Goal: Entertainment & Leisure: Browse casually

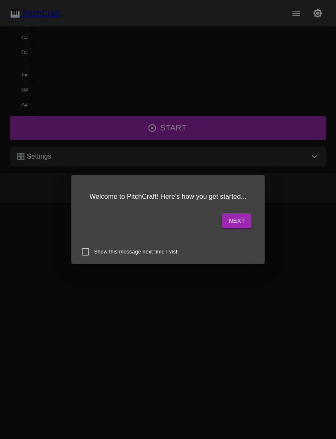
click at [222, 215] on button "Next" at bounding box center [236, 220] width 29 height 15
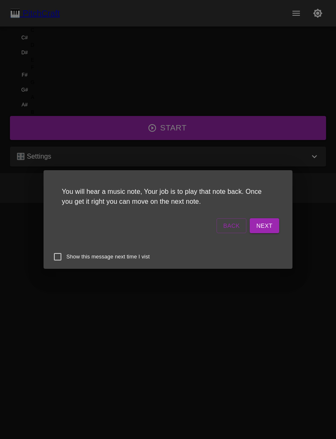
click at [249, 230] on button "Next" at bounding box center [263, 225] width 29 height 15
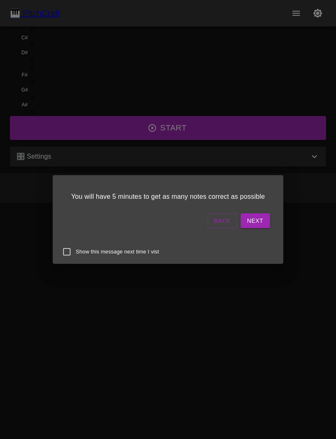
click at [240, 223] on button "Next" at bounding box center [254, 220] width 29 height 15
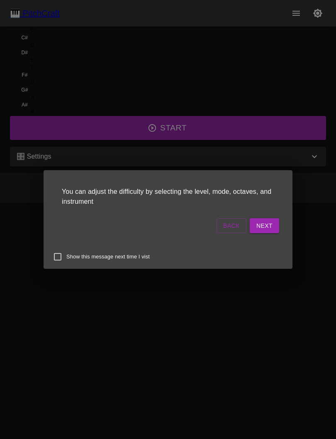
click at [249, 227] on button "Next" at bounding box center [263, 225] width 29 height 15
click at [219, 225] on button "Start Playing" at bounding box center [249, 225] width 60 height 15
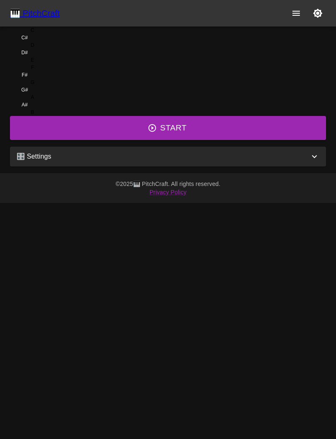
click at [198, 140] on button "Start" at bounding box center [168, 128] width 316 height 24
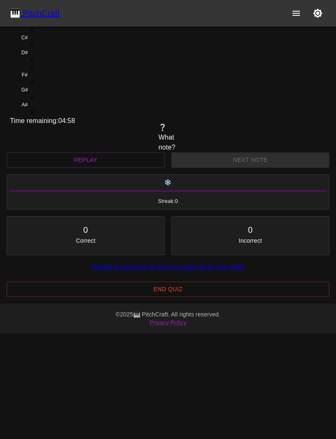
click at [55, 34] on div "C" at bounding box center [32, 30] width 45 height 7
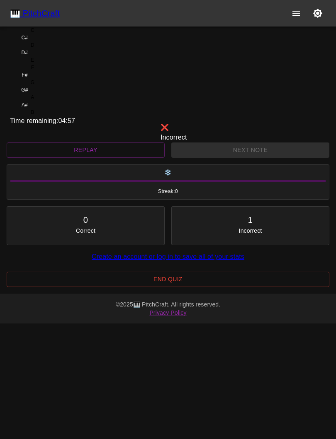
click at [34, 34] on div "C" at bounding box center [33, 30] width 4 height 7
click at [55, 64] on div "E" at bounding box center [32, 59] width 45 height 7
click at [55, 71] on div "F" at bounding box center [32, 67] width 45 height 7
click at [39, 79] on div "F#" at bounding box center [24, 74] width 29 height 7
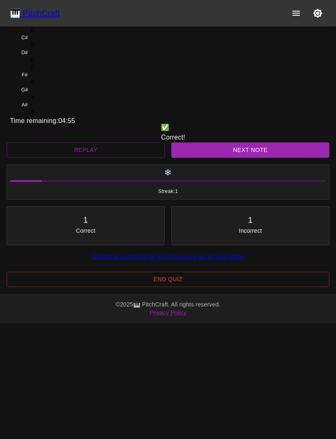
click at [55, 86] on div "G" at bounding box center [32, 82] width 45 height 7
click at [227, 158] on button "Next Note" at bounding box center [250, 150] width 158 height 15
click at [55, 34] on div "C" at bounding box center [32, 30] width 45 height 7
click at [231, 158] on button "Next Note" at bounding box center [250, 150] width 158 height 15
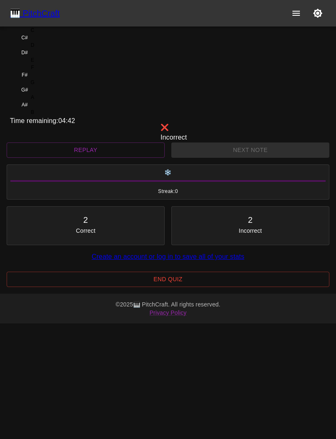
click at [39, 79] on div "F#" at bounding box center [24, 74] width 29 height 7
click at [39, 86] on div "G#" at bounding box center [24, 89] width 29 height 7
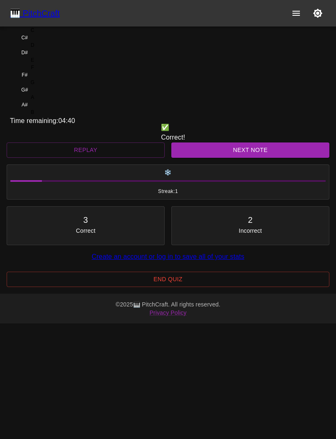
click at [39, 101] on div "A#" at bounding box center [24, 104] width 29 height 7
click at [228, 158] on button "Next Note" at bounding box center [250, 150] width 158 height 15
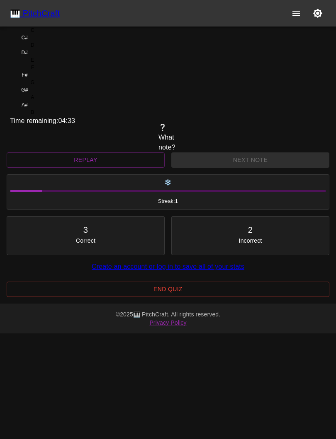
click at [55, 64] on div "E" at bounding box center [32, 59] width 45 height 7
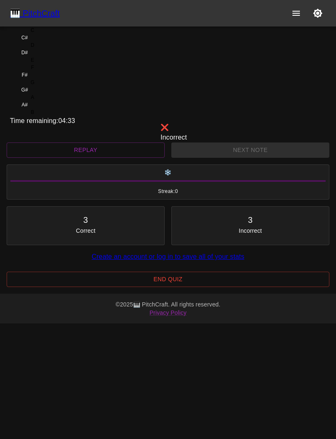
click at [55, 71] on div "F" at bounding box center [32, 67] width 45 height 7
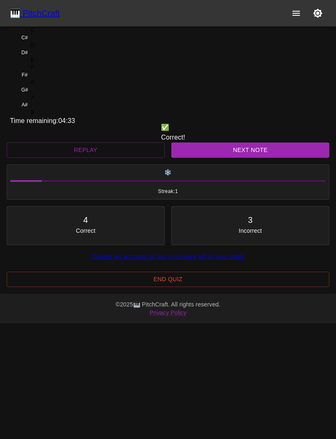
click at [55, 86] on div "G" at bounding box center [32, 82] width 45 height 7
click at [233, 158] on button "Next Note" at bounding box center [250, 150] width 158 height 15
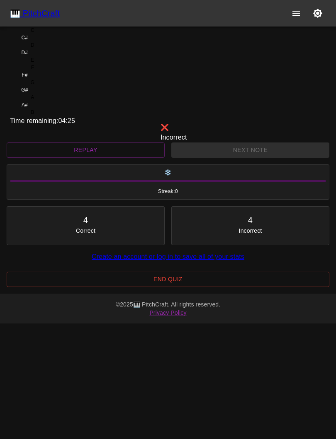
click at [55, 64] on div "E" at bounding box center [32, 59] width 45 height 7
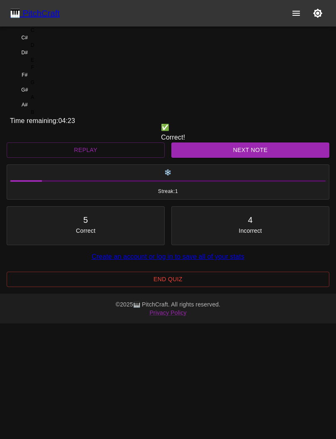
click at [39, 56] on div "D#" at bounding box center [24, 52] width 29 height 7
click at [221, 158] on button "Next Note" at bounding box center [250, 150] width 158 height 15
click at [55, 64] on div "E" at bounding box center [32, 59] width 45 height 7
click at [220, 158] on button "Next Note" at bounding box center [250, 150] width 158 height 15
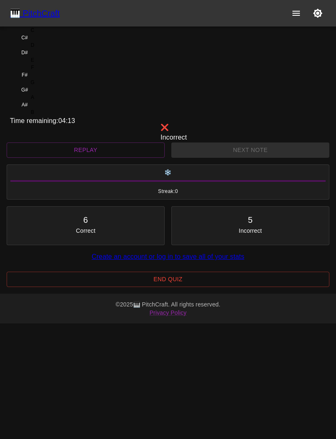
click at [55, 86] on div "G" at bounding box center [32, 82] width 45 height 7
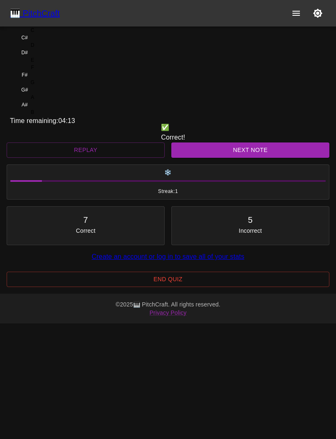
click at [55, 101] on div "A" at bounding box center [32, 97] width 45 height 7
click at [226, 158] on button "Next Note" at bounding box center [250, 150] width 158 height 15
click at [221, 158] on button "Next Note" at bounding box center [250, 150] width 158 height 15
click at [55, 49] on div "D" at bounding box center [32, 44] width 45 height 7
click at [211, 158] on button "Next Note" at bounding box center [250, 150] width 158 height 15
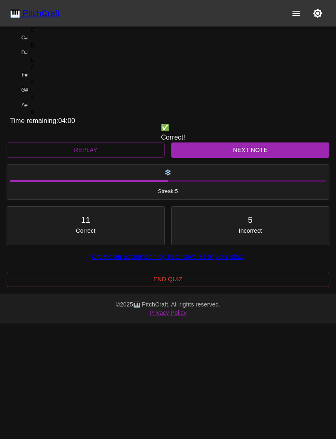
click at [55, 64] on div "E" at bounding box center [32, 59] width 45 height 7
click at [207, 158] on button "Next Note" at bounding box center [250, 150] width 158 height 15
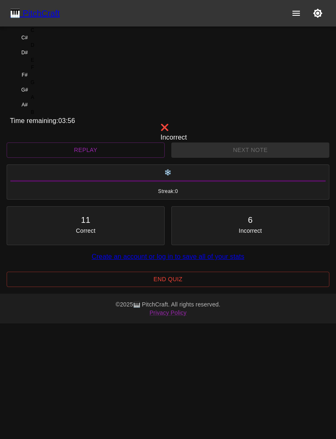
click at [55, 71] on div "F" at bounding box center [32, 67] width 45 height 7
click at [55, 101] on div "A" at bounding box center [32, 97] width 45 height 7
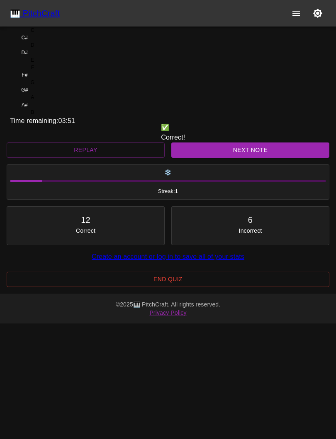
click at [227, 158] on button "Next Note" at bounding box center [250, 150] width 158 height 15
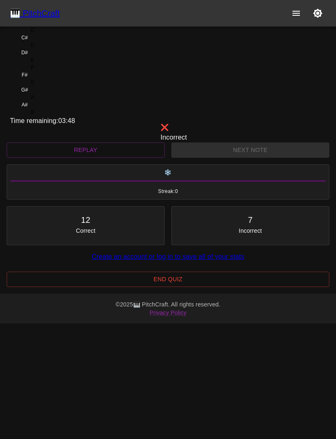
click at [55, 71] on div "F" at bounding box center [32, 67] width 45 height 7
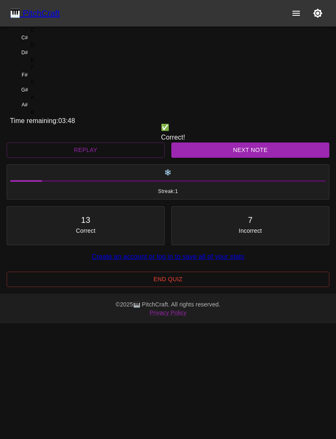
click at [55, 64] on div "E" at bounding box center [32, 59] width 45 height 7
click at [227, 158] on button "Next Note" at bounding box center [250, 150] width 158 height 15
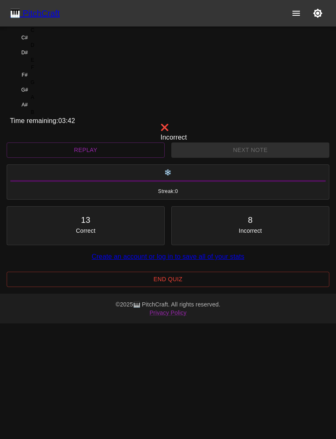
click at [55, 71] on div "F" at bounding box center [32, 67] width 45 height 7
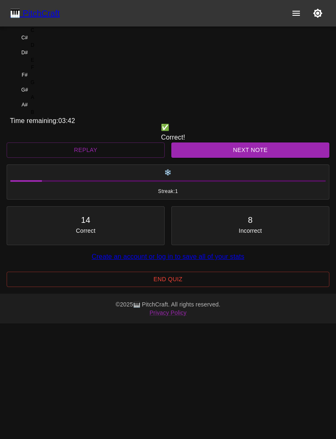
click at [55, 64] on div "E" at bounding box center [32, 59] width 45 height 7
click at [218, 158] on button "Next Note" at bounding box center [250, 150] width 158 height 15
click at [39, 86] on div "G#" at bounding box center [24, 89] width 29 height 7
click at [215, 158] on button "Next Note" at bounding box center [250, 150] width 158 height 15
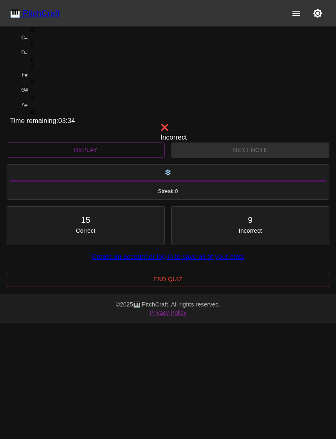
click at [55, 49] on div "D" at bounding box center [32, 44] width 45 height 7
click at [55, 34] on div "C" at bounding box center [32, 30] width 45 height 7
click at [39, 41] on div "C#" at bounding box center [24, 37] width 29 height 7
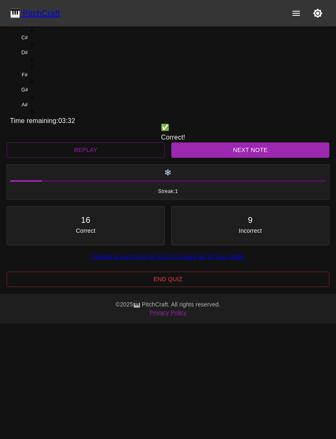
click at [213, 158] on button "Next Note" at bounding box center [250, 150] width 158 height 15
click at [39, 56] on div "D#" at bounding box center [24, 52] width 29 height 7
click at [210, 158] on button "Next Note" at bounding box center [250, 150] width 158 height 15
click at [55, 34] on div "C" at bounding box center [32, 30] width 45 height 7
click at [251, 158] on button "Next Note" at bounding box center [250, 150] width 158 height 15
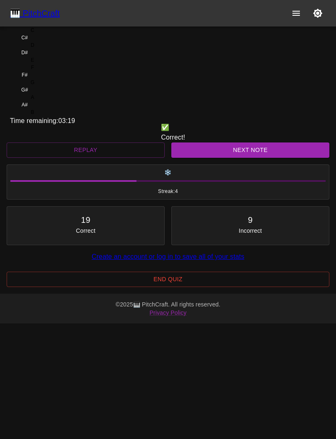
click at [55, 86] on div "G" at bounding box center [32, 82] width 45 height 7
click at [252, 158] on button "Next Note" at bounding box center [250, 150] width 158 height 15
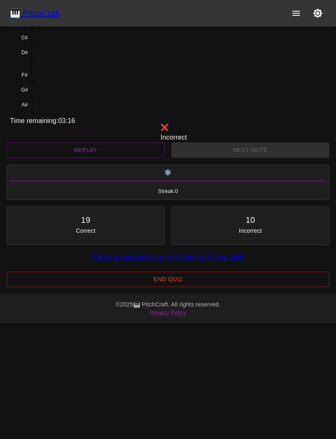
click at [55, 71] on div "F" at bounding box center [32, 67] width 45 height 7
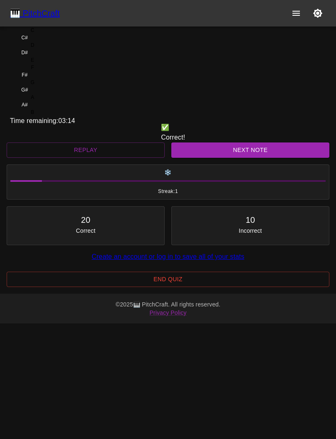
click at [39, 79] on div "F#" at bounding box center [24, 74] width 29 height 7
click at [254, 158] on button "Next Note" at bounding box center [250, 150] width 158 height 15
click at [55, 86] on div "G" at bounding box center [32, 82] width 45 height 7
click at [253, 158] on button "Next Note" at bounding box center [250, 150] width 158 height 15
click at [55, 64] on div "E" at bounding box center [32, 59] width 45 height 7
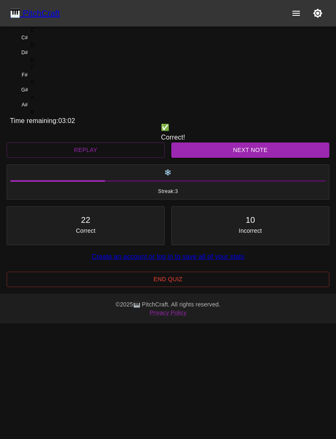
click at [251, 158] on button "Next Note" at bounding box center [250, 150] width 158 height 15
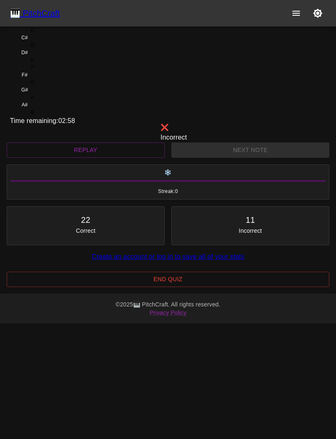
click at [27, 79] on div "F#" at bounding box center [25, 74] width 6 height 7
click at [39, 86] on div "G#" at bounding box center [24, 89] width 29 height 7
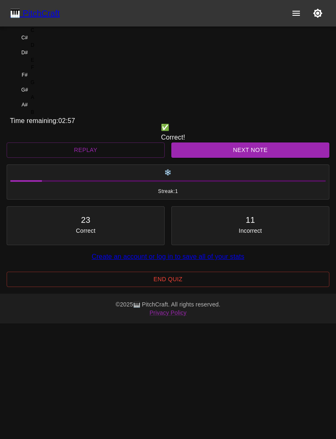
click at [55, 101] on div "A" at bounding box center [32, 97] width 45 height 7
click at [257, 158] on button "Next Note" at bounding box center [250, 150] width 158 height 15
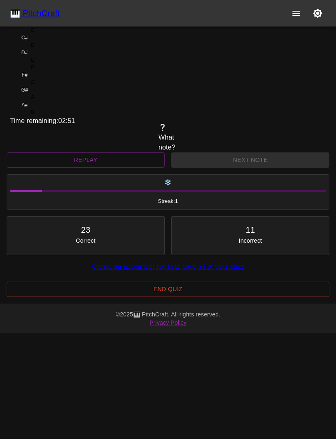
click at [262, 171] on div "Next Note" at bounding box center [250, 160] width 164 height 22
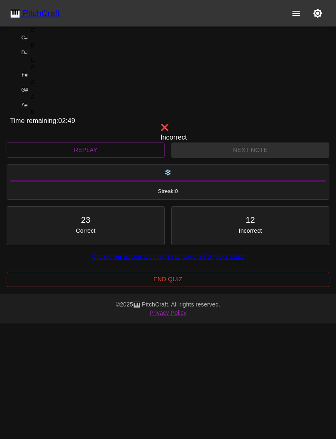
click at [55, 71] on div "F" at bounding box center [32, 67] width 45 height 7
click at [55, 86] on div "G" at bounding box center [32, 82] width 45 height 7
click at [55, 101] on div "A" at bounding box center [32, 97] width 45 height 7
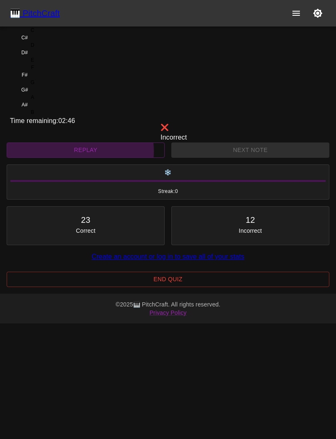
click at [123, 158] on button "Replay" at bounding box center [86, 150] width 158 height 15
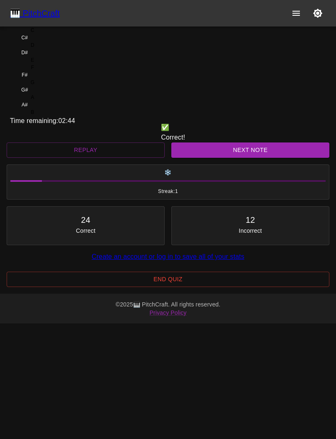
click at [39, 86] on div "G#" at bounding box center [24, 89] width 29 height 7
click at [255, 158] on button "Next Note" at bounding box center [250, 150] width 158 height 15
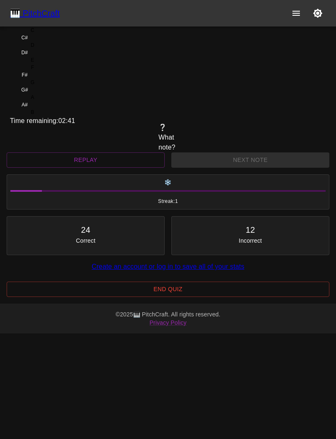
click at [116, 168] on button "Replay" at bounding box center [86, 159] width 158 height 15
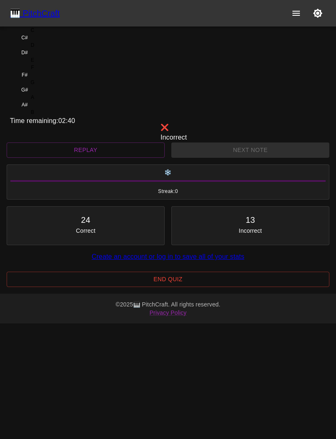
click at [55, 64] on div "E" at bounding box center [32, 59] width 45 height 7
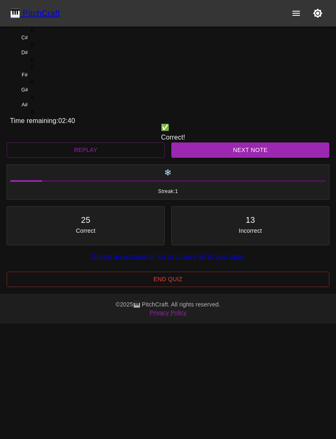
click at [55, 71] on div "F" at bounding box center [32, 67] width 45 height 7
click at [252, 158] on button "Next Note" at bounding box center [250, 150] width 158 height 15
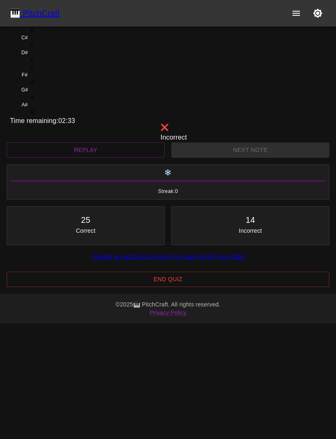
click at [55, 86] on div "G" at bounding box center [32, 82] width 45 height 7
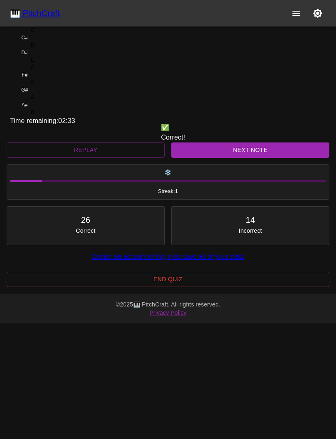
click at [39, 79] on div "F#" at bounding box center [24, 74] width 29 height 7
click at [249, 158] on button "Next Note" at bounding box center [250, 150] width 158 height 15
click at [55, 101] on div "A" at bounding box center [32, 97] width 45 height 7
click at [260, 158] on button "Next Note" at bounding box center [250, 150] width 158 height 15
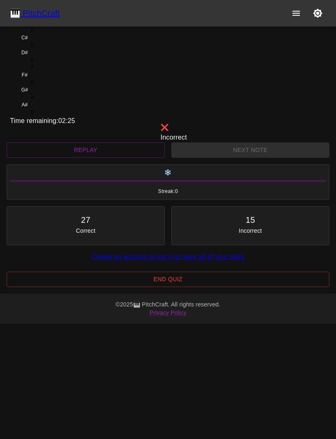
click at [55, 64] on div "E" at bounding box center [32, 59] width 45 height 7
click at [55, 71] on div "F" at bounding box center [32, 67] width 45 height 7
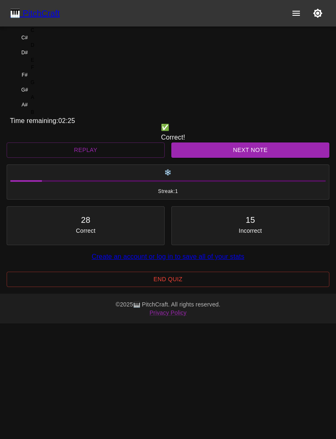
click at [39, 79] on div "F#" at bounding box center [24, 74] width 29 height 7
click at [254, 158] on button "Next Note" at bounding box center [250, 150] width 158 height 15
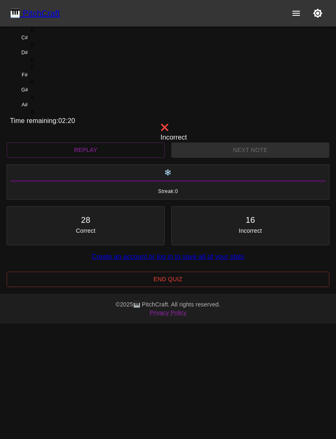
click at [55, 64] on div "E" at bounding box center [32, 59] width 45 height 7
click at [55, 49] on div "D" at bounding box center [32, 44] width 45 height 7
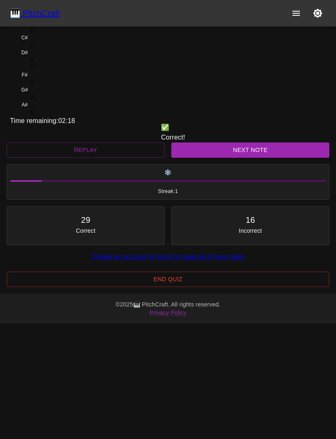
click at [39, 41] on div "C#" at bounding box center [24, 37] width 29 height 7
click at [251, 158] on button "Next Note" at bounding box center [250, 150] width 158 height 15
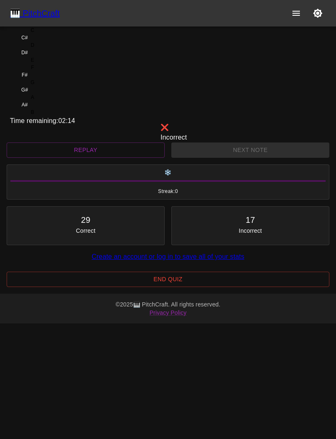
click at [39, 86] on div "G#" at bounding box center [24, 89] width 29 height 7
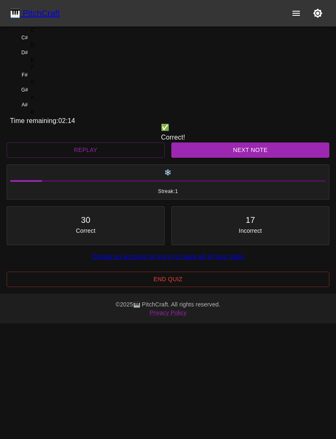
click at [39, 101] on div "A#" at bounding box center [24, 104] width 29 height 7
click at [254, 158] on button "Next Note" at bounding box center [250, 150] width 158 height 15
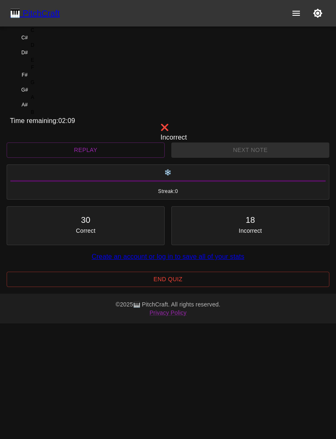
click at [55, 71] on div "F" at bounding box center [32, 67] width 45 height 7
click at [55, 86] on div "G" at bounding box center [32, 82] width 45 height 7
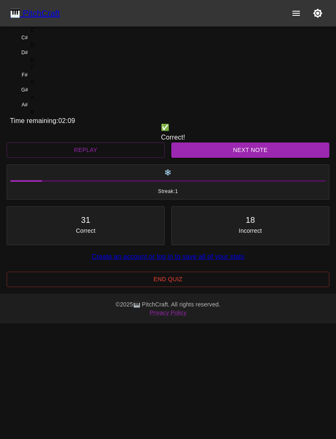
click at [39, 79] on div "F#" at bounding box center [24, 74] width 29 height 7
click at [251, 158] on button "Next Note" at bounding box center [250, 150] width 158 height 15
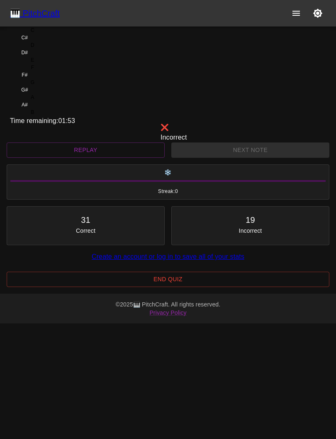
click at [55, 101] on div "A" at bounding box center [32, 97] width 45 height 7
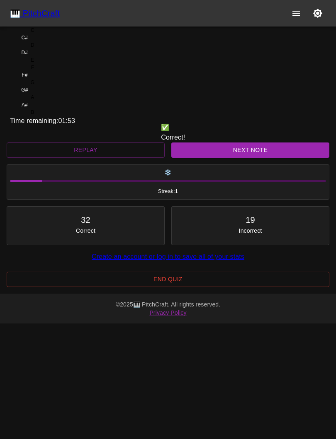
click at [55, 116] on div "B" at bounding box center [32, 112] width 45 height 7
click at [230, 158] on button "Next Note" at bounding box center [250, 150] width 158 height 15
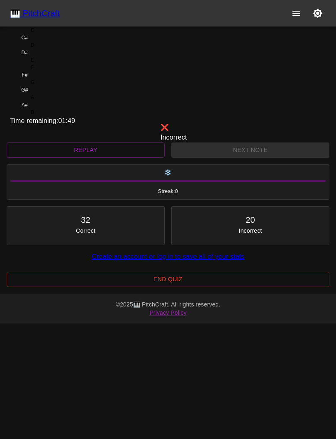
click at [55, 86] on div "G" at bounding box center [32, 82] width 45 height 7
click at [55, 64] on div "E" at bounding box center [32, 59] width 45 height 7
click at [55, 49] on div "D" at bounding box center [32, 44] width 45 height 7
click at [55, 34] on div "C" at bounding box center [32, 30] width 45 height 7
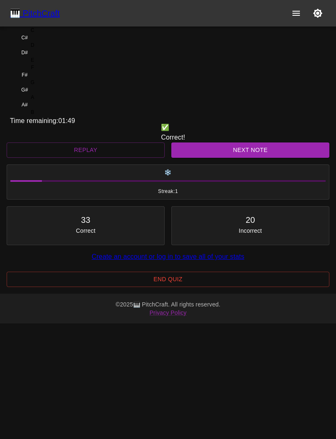
click at [39, 41] on div "C#" at bounding box center [24, 37] width 29 height 7
click at [256, 158] on button "Next Note" at bounding box center [250, 150] width 158 height 15
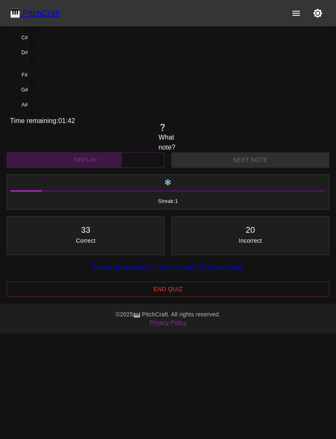
click at [106, 168] on button "Replay" at bounding box center [86, 159] width 158 height 15
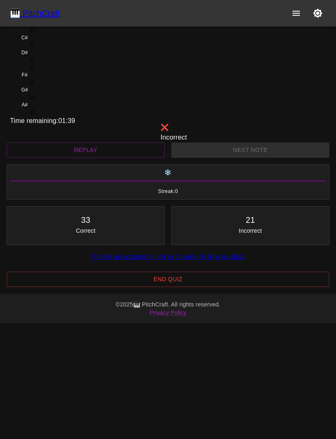
click at [39, 41] on div "C#" at bounding box center [24, 37] width 29 height 7
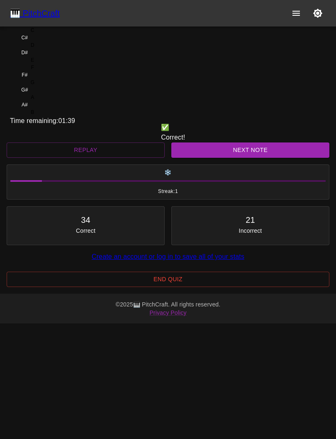
click at [55, 34] on div "C" at bounding box center [32, 30] width 45 height 7
click at [227, 158] on button "Next Note" at bounding box center [250, 150] width 158 height 15
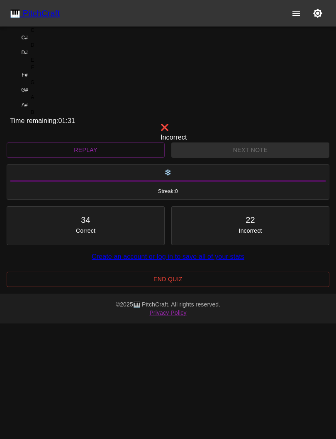
click at [55, 64] on div "E" at bounding box center [32, 59] width 45 height 7
click at [55, 71] on div "F" at bounding box center [32, 67] width 45 height 7
click at [39, 79] on div "F#" at bounding box center [24, 74] width 29 height 7
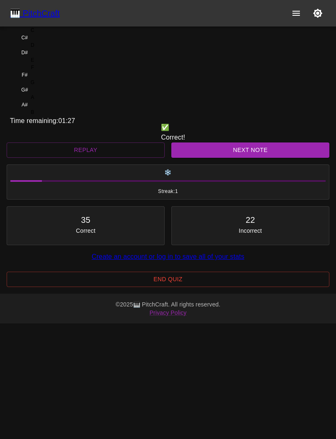
click at [258, 158] on button "Next Note" at bounding box center [250, 150] width 158 height 15
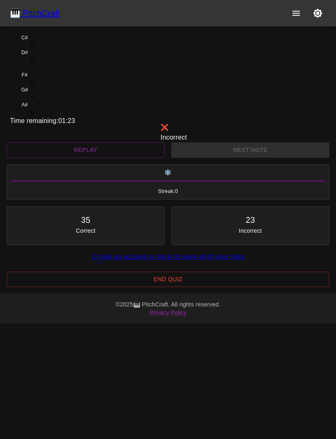
click at [39, 79] on div "F#" at bounding box center [24, 74] width 29 height 7
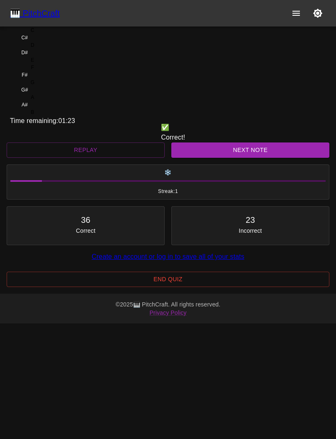
click at [55, 86] on div "G" at bounding box center [32, 82] width 45 height 7
click at [260, 158] on button "Next Note" at bounding box center [250, 150] width 158 height 15
click at [55, 101] on div "A" at bounding box center [32, 97] width 45 height 7
click at [259, 158] on button "Next Note" at bounding box center [250, 150] width 158 height 15
click at [39, 56] on div "D#" at bounding box center [24, 52] width 29 height 7
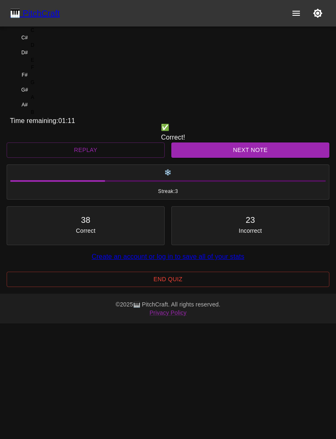
click at [252, 158] on button "Next Note" at bounding box center [250, 150] width 158 height 15
click at [55, 34] on div "C" at bounding box center [32, 30] width 45 height 7
click at [251, 158] on button "Next Note" at bounding box center [250, 150] width 158 height 15
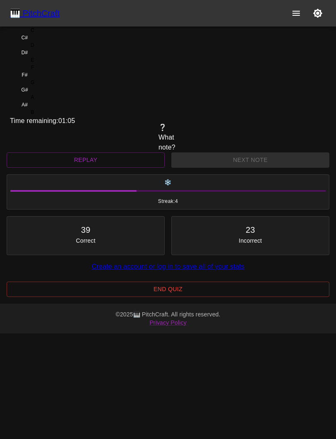
click at [55, 34] on div "C" at bounding box center [32, 30] width 45 height 7
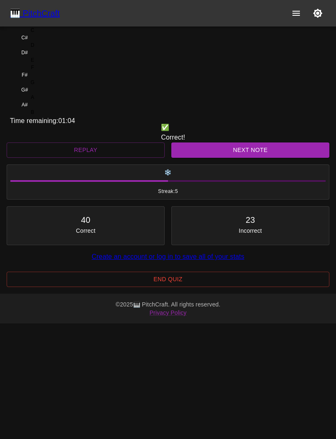
click at [250, 158] on button "Next Note" at bounding box center [250, 150] width 158 height 15
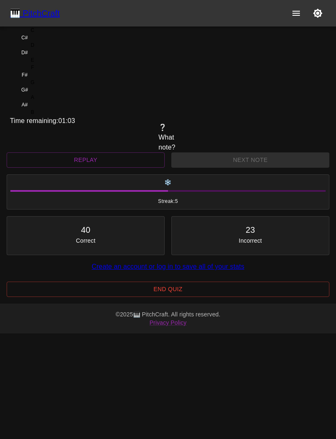
click at [55, 49] on div "D" at bounding box center [32, 44] width 45 height 7
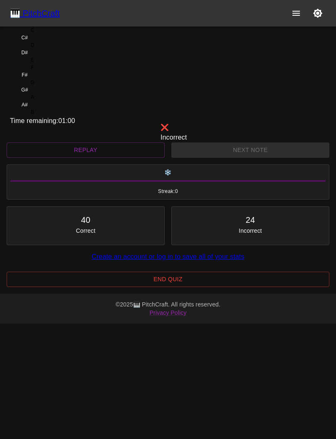
click at [94, 158] on button "Replay" at bounding box center [86, 150] width 158 height 15
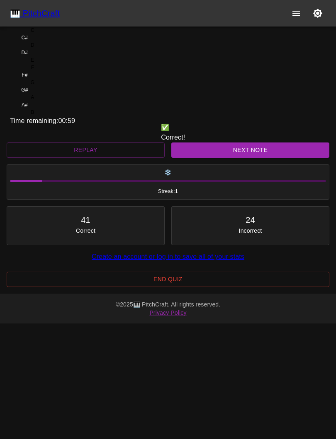
click at [39, 41] on div "C#" at bounding box center [24, 37] width 29 height 7
click at [250, 158] on button "Next Note" at bounding box center [250, 150] width 158 height 15
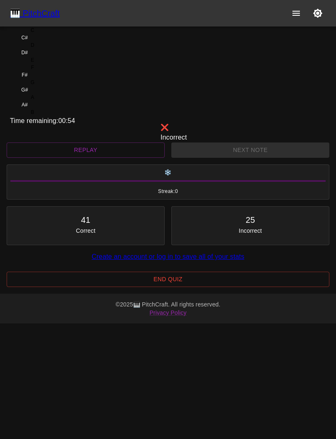
click at [39, 86] on div "G#" at bounding box center [24, 89] width 29 height 7
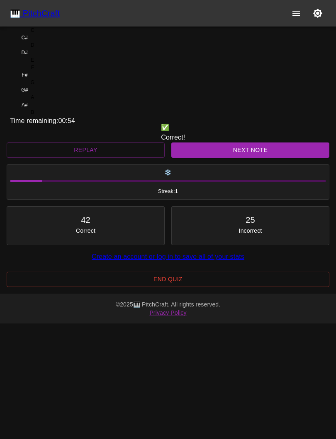
click at [55, 101] on div "A" at bounding box center [32, 97] width 45 height 7
click at [252, 158] on button "Next Note" at bounding box center [250, 150] width 158 height 15
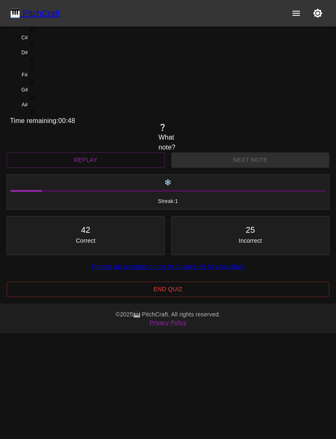
click at [55, 71] on div "F" at bounding box center [32, 67] width 45 height 7
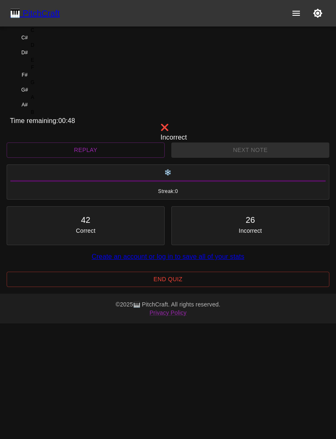
click at [55, 86] on div "G" at bounding box center [32, 82] width 45 height 7
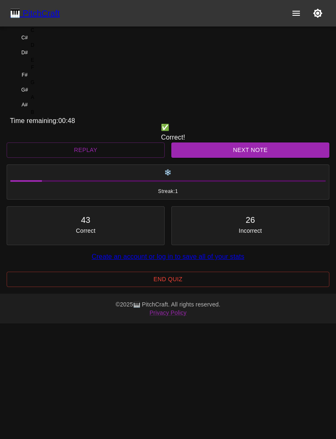
click at [39, 79] on div "F#" at bounding box center [24, 74] width 29 height 7
click at [256, 158] on button "Next Note" at bounding box center [250, 150] width 158 height 15
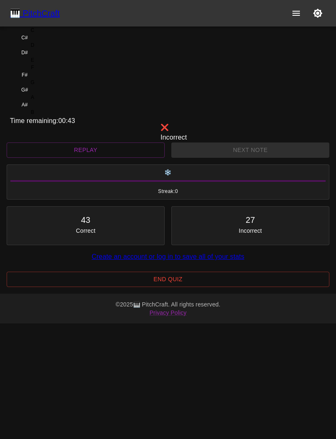
click at [55, 64] on div "E" at bounding box center [32, 59] width 45 height 7
click at [55, 49] on div "D" at bounding box center [32, 44] width 45 height 7
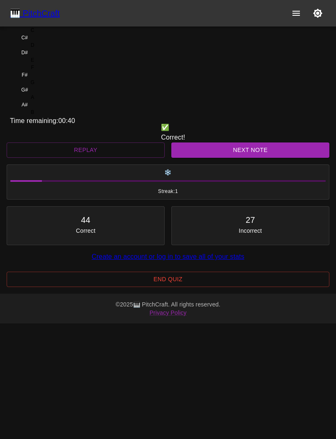
click at [254, 158] on button "Next Note" at bounding box center [250, 150] width 158 height 15
click at [55, 34] on div "C" at bounding box center [32, 30] width 45 height 7
click at [245, 158] on button "Next Note" at bounding box center [250, 150] width 158 height 15
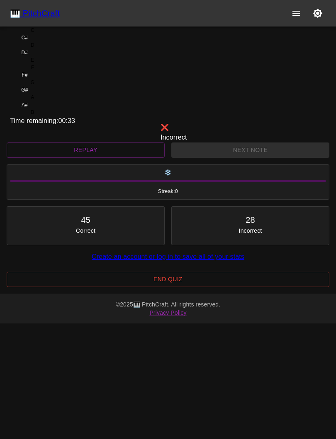
click at [55, 64] on div "E" at bounding box center [32, 59] width 45 height 7
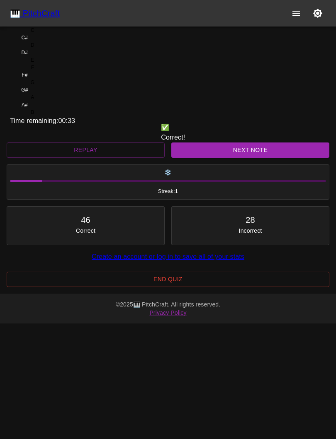
click at [55, 71] on div "F" at bounding box center [32, 67] width 45 height 7
click at [250, 158] on button "Next Note" at bounding box center [250, 150] width 158 height 15
click at [39, 79] on div "F#" at bounding box center [24, 74] width 29 height 7
click at [249, 158] on button "Next Note" at bounding box center [250, 150] width 158 height 15
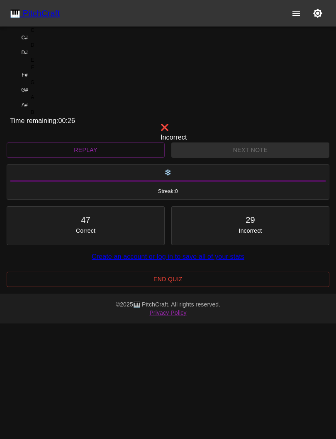
click at [39, 56] on div "D#" at bounding box center [24, 52] width 29 height 7
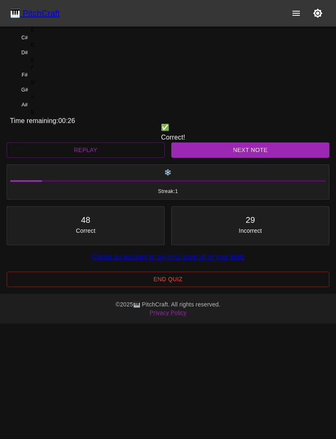
click at [55, 64] on div "E" at bounding box center [32, 59] width 45 height 7
click at [240, 158] on button "Next Note" at bounding box center [250, 150] width 158 height 15
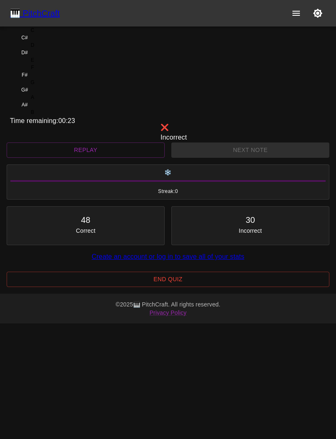
click at [39, 86] on div "G#" at bounding box center [24, 89] width 29 height 7
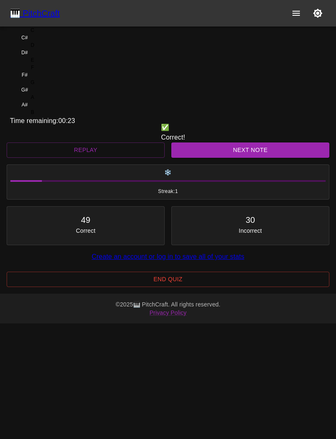
click at [55, 86] on div "G" at bounding box center [32, 82] width 45 height 7
click at [251, 158] on button "Next Note" at bounding box center [250, 150] width 158 height 15
click at [55, 49] on div "D" at bounding box center [32, 44] width 45 height 7
click at [253, 158] on button "Next Note" at bounding box center [250, 150] width 158 height 15
click at [39, 86] on div "G#" at bounding box center [24, 89] width 29 height 7
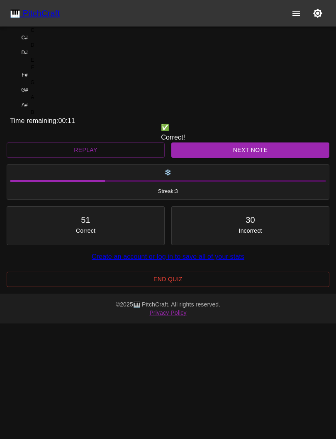
click at [251, 158] on button "Next Note" at bounding box center [250, 150] width 158 height 15
click at [55, 86] on div "G" at bounding box center [32, 82] width 45 height 7
click at [251, 158] on button "Next Note" at bounding box center [250, 150] width 158 height 15
click at [55, 101] on div "A" at bounding box center [32, 97] width 45 height 7
click at [253, 158] on button "Next Note" at bounding box center [250, 150] width 158 height 15
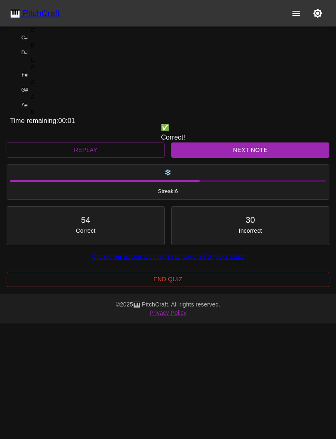
click at [55, 71] on div "F" at bounding box center [32, 67] width 45 height 7
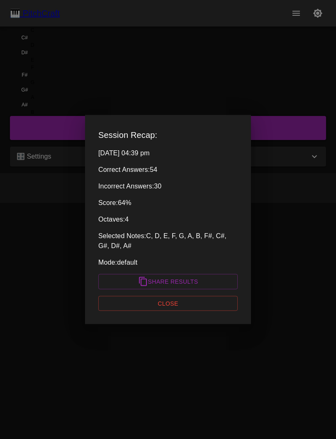
click at [208, 302] on button "Close" at bounding box center [167, 303] width 139 height 15
